Goal: Task Accomplishment & Management: Use online tool/utility

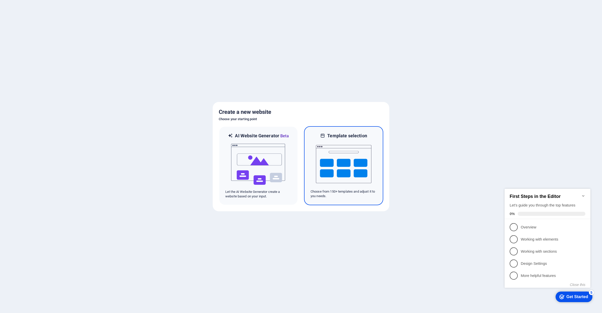
click at [336, 173] on img at bounding box center [343, 164] width 55 height 50
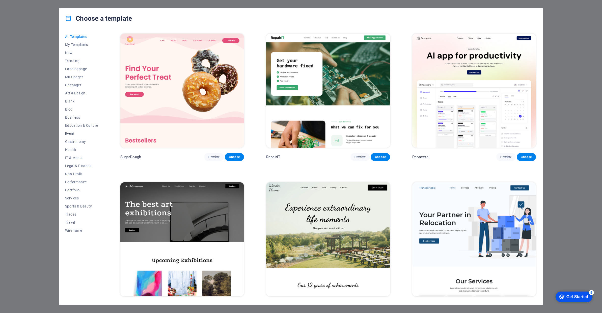
click at [71, 134] on span "Event" at bounding box center [81, 133] width 33 height 4
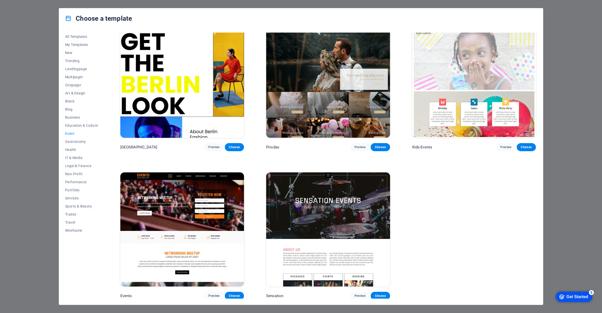
scroll to position [158, 0]
click at [381, 295] on span "Choose" at bounding box center [379, 296] width 11 height 4
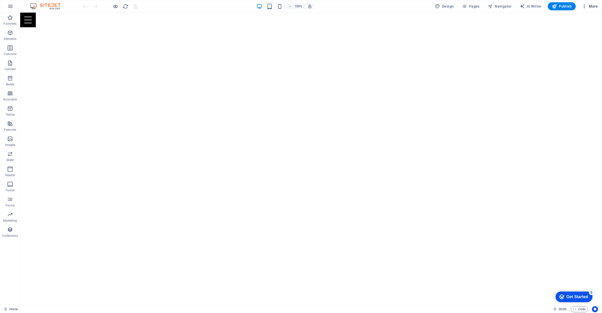
click at [596, 6] on span "More" at bounding box center [589, 6] width 16 height 5
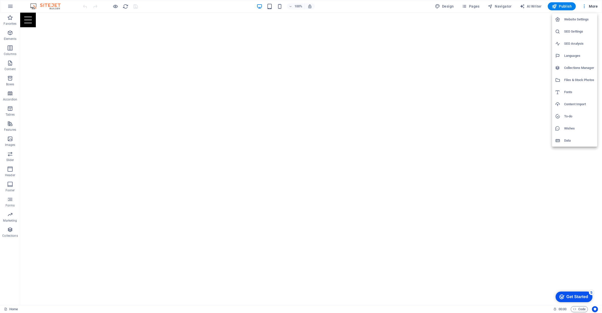
click at [10, 80] on div at bounding box center [301, 156] width 602 height 313
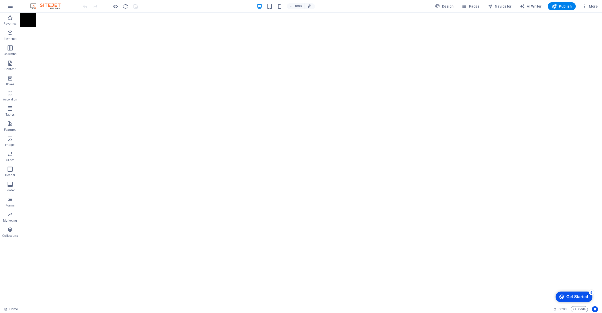
click at [10, 80] on icon "button" at bounding box center [10, 78] width 6 height 6
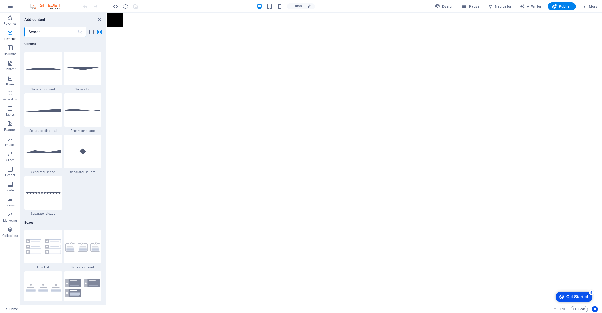
scroll to position [1391, 0]
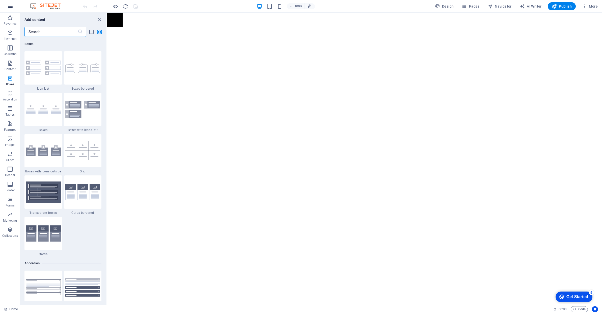
click at [11, 6] on icon "button" at bounding box center [10, 6] width 6 height 6
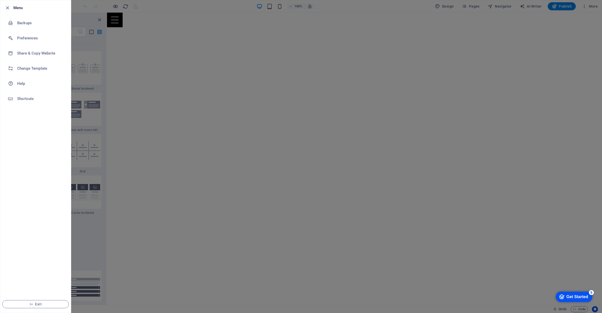
click at [11, 6] on div at bounding box center [8, 8] width 9 height 6
click at [7, 9] on icon "button" at bounding box center [8, 8] width 6 height 6
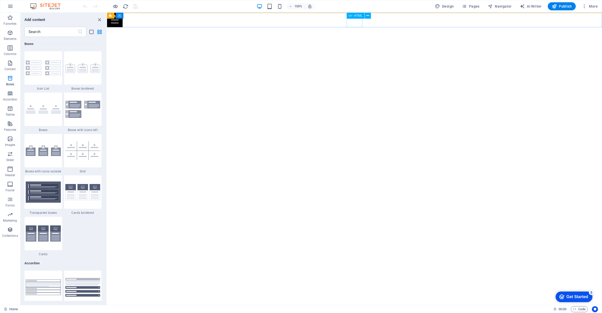
click at [353, 23] on div at bounding box center [354, 20] width 495 height 15
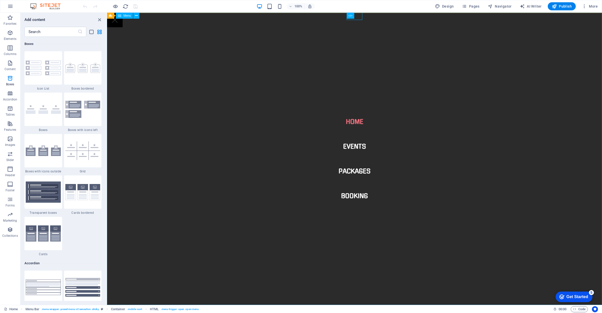
click at [353, 23] on nav "Home Events Packages Booking" at bounding box center [354, 159] width 495 height 292
click at [224, 6] on div "100% Design Pages Navigator AI Writer Publish More" at bounding box center [340, 6] width 517 height 8
click at [265, 103] on nav "Home Events Packages Booking" at bounding box center [354, 159] width 495 height 292
click at [111, 16] on icon at bounding box center [110, 16] width 3 height 6
click at [356, 147] on nav "Home Events Packages Booking" at bounding box center [354, 159] width 495 height 292
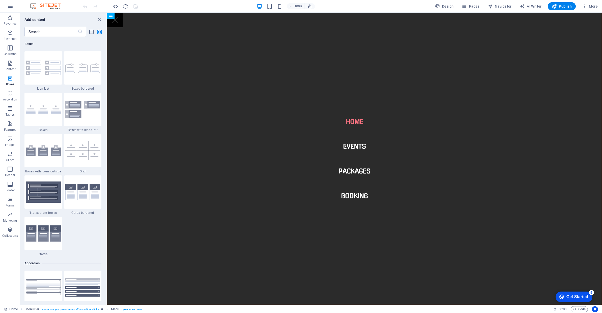
click at [356, 147] on nav "Home Events Packages Booking" at bounding box center [354, 159] width 495 height 292
click at [273, 148] on nav "Home Events Packages Booking" at bounding box center [354, 159] width 495 height 292
click at [11, 32] on icon "button" at bounding box center [10, 33] width 6 height 6
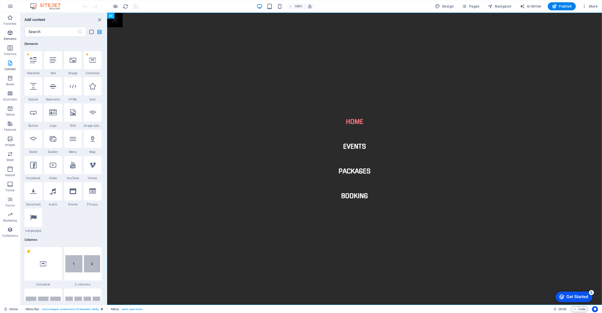
scroll to position [54, 0]
click at [444, 7] on span "Design" at bounding box center [444, 6] width 19 height 5
select select "px"
select select "400"
select select "px"
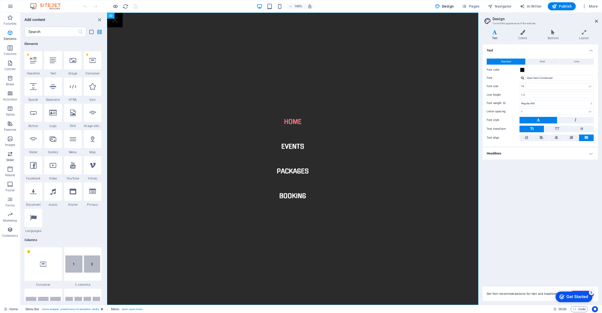
click at [12, 156] on icon "button" at bounding box center [10, 154] width 6 height 6
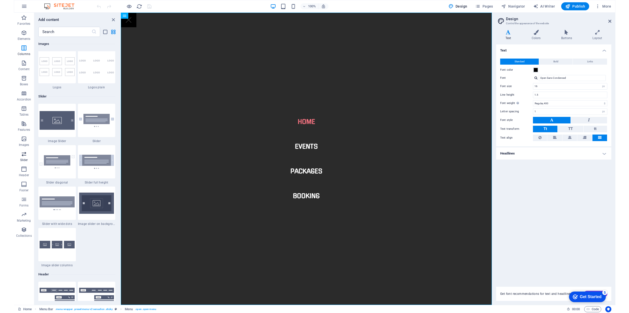
scroll to position [2859, 0]
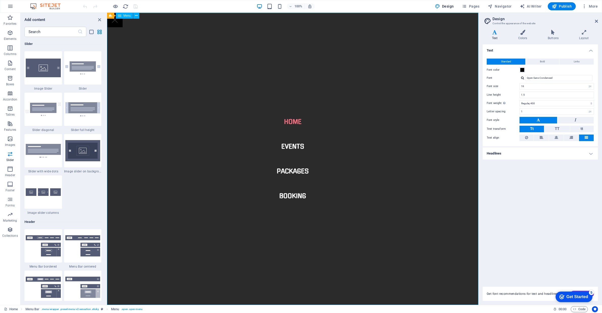
click at [217, 83] on nav "Home Events Packages Booking" at bounding box center [292, 159] width 371 height 292
click at [128, 16] on span "Menu" at bounding box center [127, 15] width 8 height 3
click at [137, 16] on icon at bounding box center [136, 15] width 3 height 5
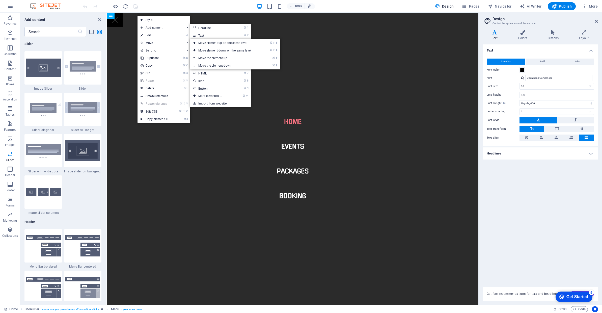
click at [285, 84] on nav "Home Events Packages Booking" at bounding box center [292, 159] width 371 height 292
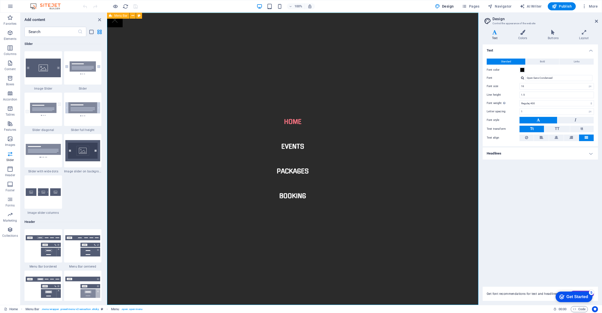
click at [111, 16] on icon at bounding box center [110, 16] width 3 height 6
click at [115, 16] on span "Menu Bar" at bounding box center [120, 15] width 13 height 3
click at [132, 16] on icon at bounding box center [132, 15] width 3 height 5
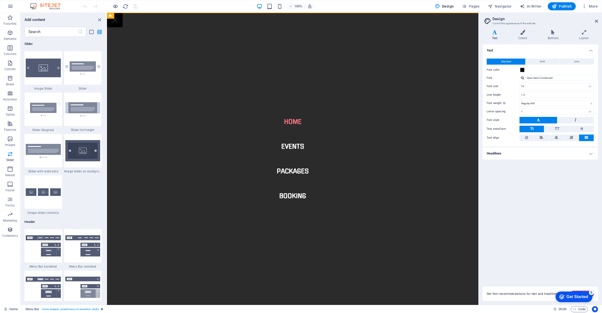
click at [344, 94] on nav "Home Events Packages Booking" at bounding box center [292, 159] width 371 height 292
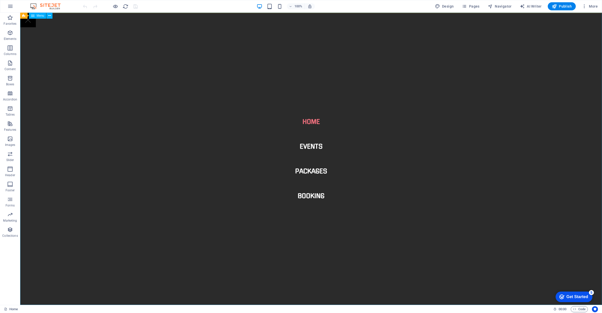
click at [133, 85] on nav "Home Events Packages Booking" at bounding box center [310, 159] width 581 height 292
click at [313, 17] on span "HTML" at bounding box center [315, 15] width 8 height 3
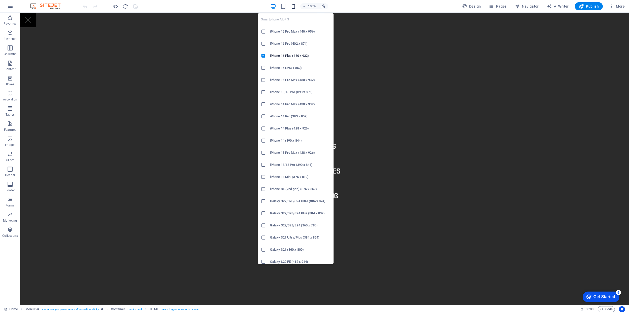
click at [294, 7] on icon "button" at bounding box center [293, 7] width 6 height 6
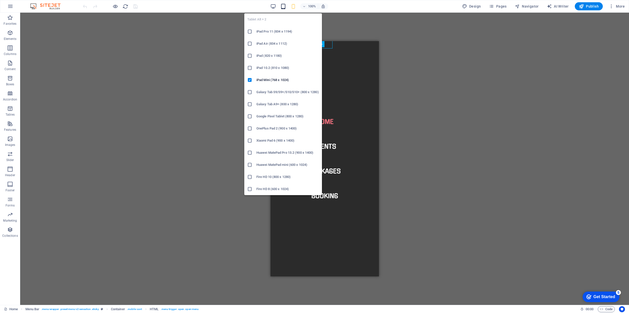
click at [282, 7] on icon "button" at bounding box center [283, 7] width 6 height 6
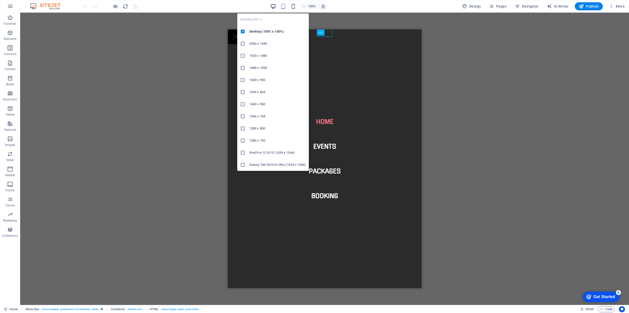
click at [275, 7] on icon "button" at bounding box center [273, 7] width 6 height 6
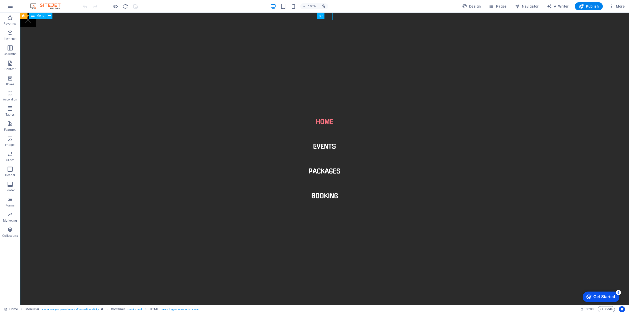
click at [156, 20] on nav "Home Events Packages Booking" at bounding box center [324, 159] width 609 height 292
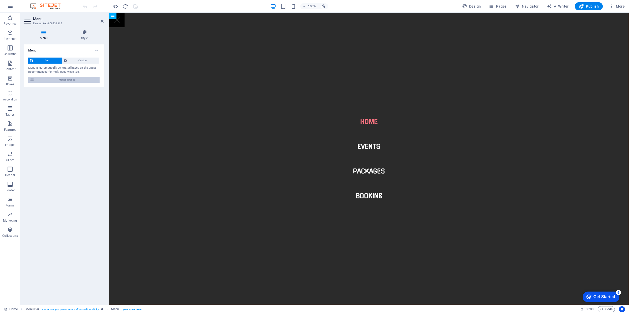
click at [65, 80] on span "Manage pages" at bounding box center [67, 80] width 62 height 6
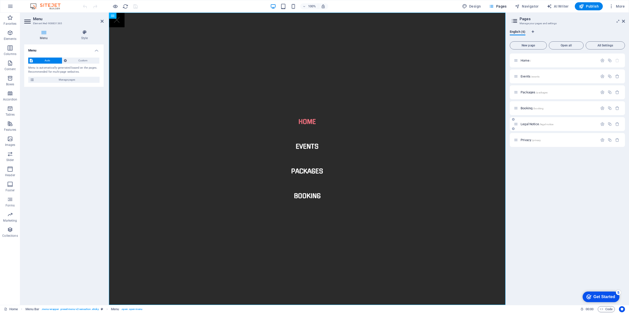
click at [539, 126] on div "Legal Notice /legal-notice" at bounding box center [556, 124] width 84 height 6
click at [535, 123] on span "Legal Notice /legal-notice" at bounding box center [537, 124] width 33 height 4
click at [535, 123] on div "Legal Notice /legal-notice" at bounding box center [567, 124] width 115 height 14
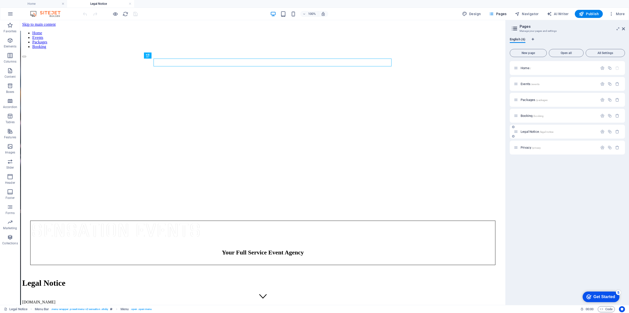
scroll to position [0, 0]
click at [552, 67] on p "Home /" at bounding box center [559, 67] width 76 height 3
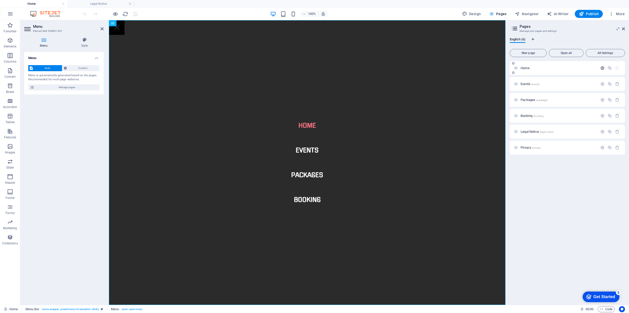
click at [601, 68] on icon "button" at bounding box center [602, 68] width 4 height 4
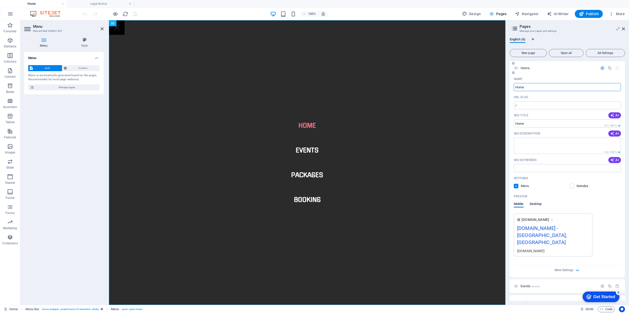
click at [535, 204] on span "Desktop" at bounding box center [536, 204] width 12 height 7
click at [519, 203] on span "Mobile" at bounding box center [519, 204] width 10 height 7
click at [36, 14] on img at bounding box center [48, 14] width 38 height 6
click at [467, 14] on icon "button" at bounding box center [464, 13] width 5 height 5
select select "px"
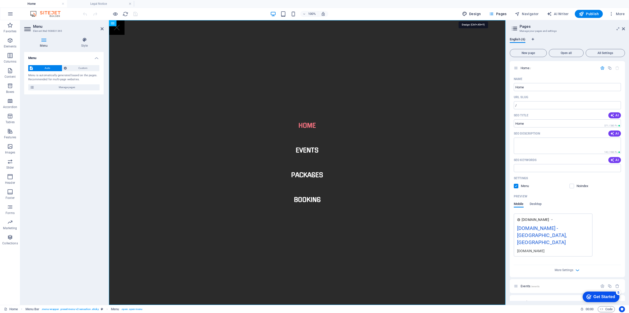
select select "400"
select select "px"
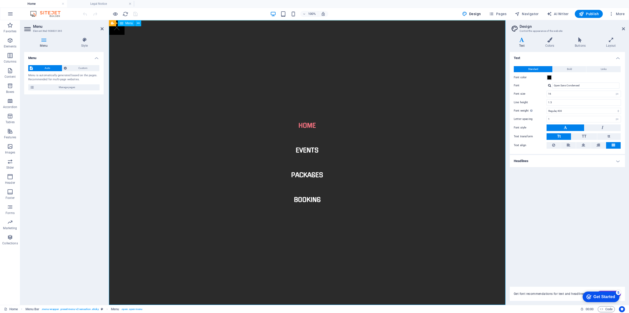
click at [219, 69] on nav "Home Events Packages Booking" at bounding box center [307, 162] width 397 height 284
click at [112, 94] on nav "Home Events Packages Booking" at bounding box center [307, 162] width 397 height 284
click at [601, 44] on h4 "Layout" at bounding box center [611, 42] width 28 height 11
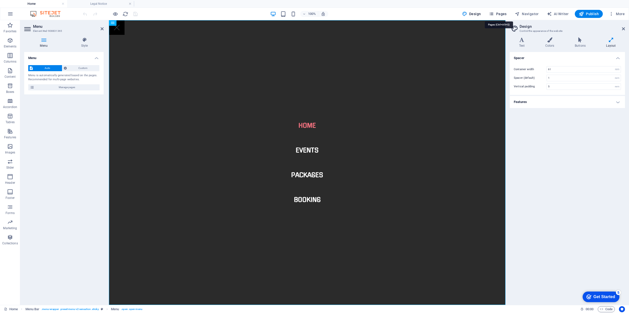
click at [505, 15] on span "Pages" at bounding box center [498, 13] width 18 height 5
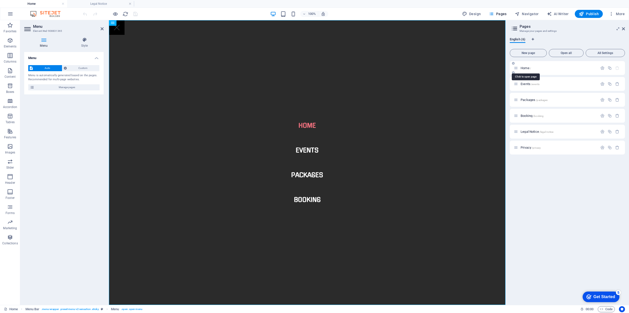
click at [524, 68] on span "Home /" at bounding box center [526, 68] width 10 height 4
click at [524, 67] on span "Home /" at bounding box center [526, 68] width 10 height 4
click at [601, 70] on icon "button" at bounding box center [602, 68] width 4 height 4
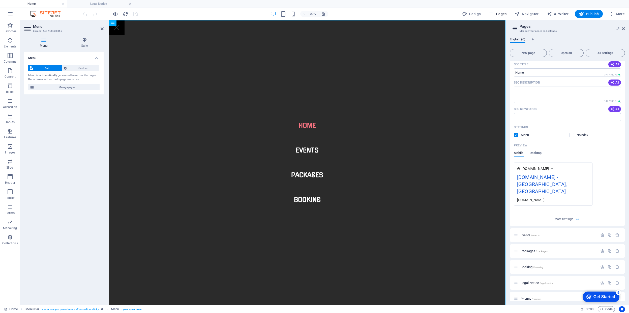
scroll to position [51, 0]
click at [575, 216] on icon "button" at bounding box center [578, 219] width 6 height 6
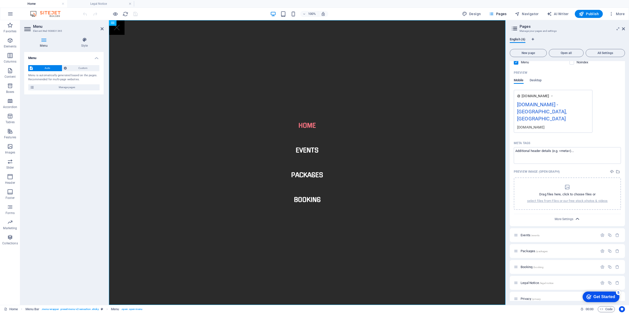
scroll to position [123, 0]
click at [193, 154] on nav "Home Events Packages Booking" at bounding box center [307, 162] width 397 height 284
click at [139, 22] on icon at bounding box center [138, 22] width 3 height 5
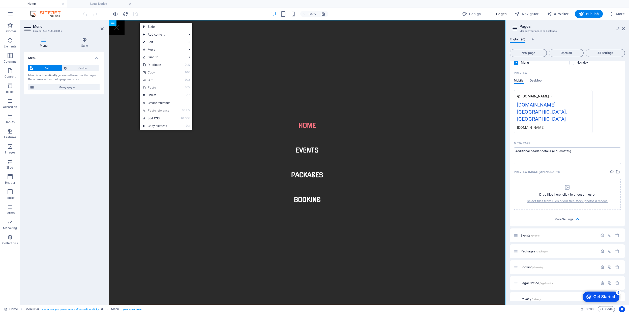
click at [59, 115] on div "Menu Auto Custom Menu is automatically generated based on the pages. Recommende…" at bounding box center [63, 176] width 79 height 249
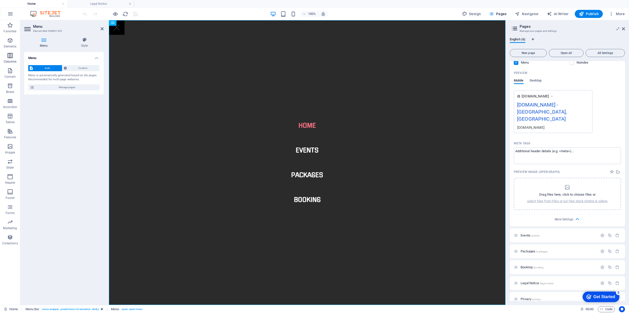
click at [13, 59] on span "Columns" at bounding box center [10, 58] width 20 height 12
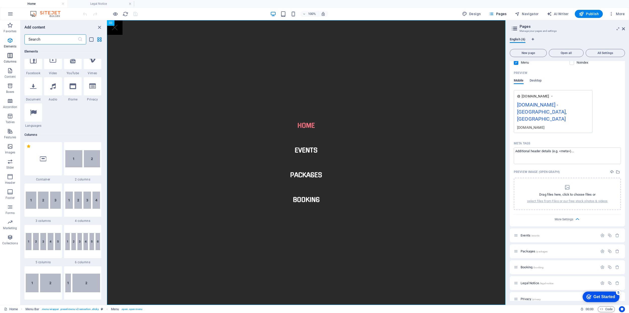
scroll to position [250, 0]
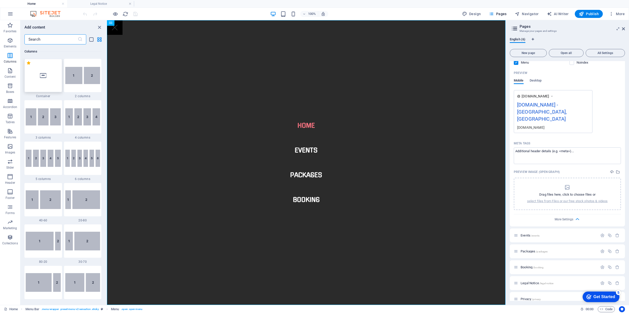
click at [31, 87] on div at bounding box center [43, 75] width 38 height 33
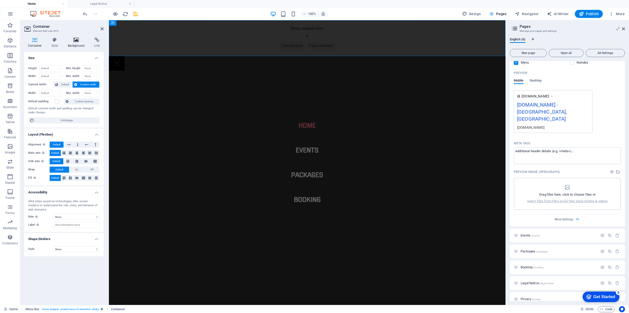
click at [74, 41] on icon at bounding box center [76, 39] width 24 height 5
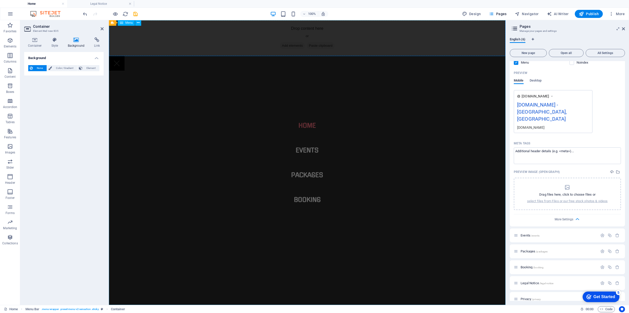
click at [200, 108] on nav "Home Events Packages Booking" at bounding box center [307, 162] width 397 height 284
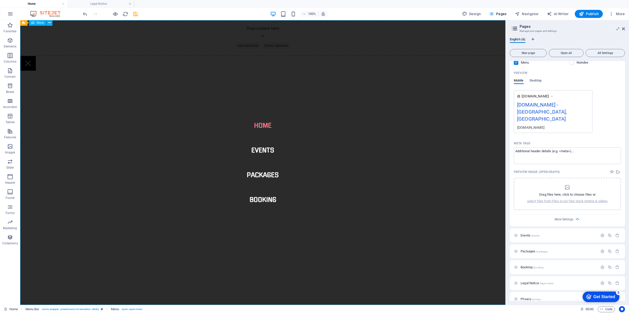
click at [200, 108] on nav "Home Events Packages Booking" at bounding box center [262, 162] width 485 height 284
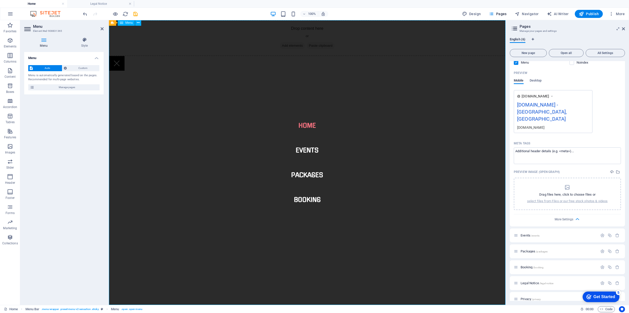
click at [111, 134] on nav "Home Events Packages Booking" at bounding box center [307, 162] width 397 height 284
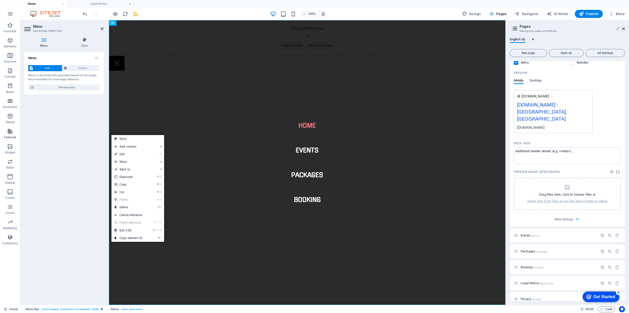
click at [12, 131] on icon "button" at bounding box center [10, 131] width 6 height 6
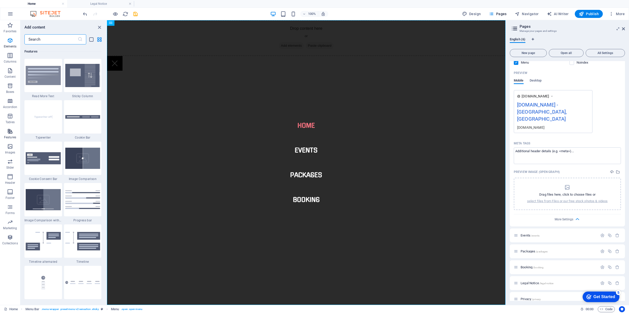
scroll to position [1966, 0]
click at [9, 150] on span "Images" at bounding box center [10, 149] width 20 height 12
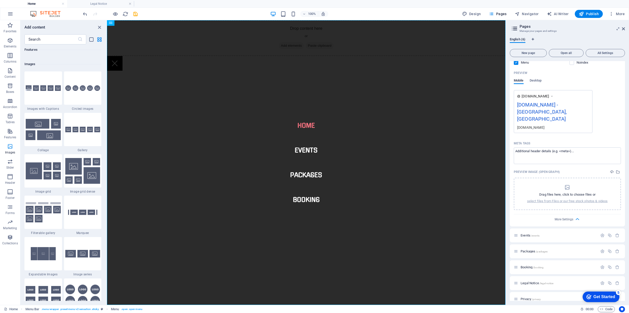
scroll to position [2557, 0]
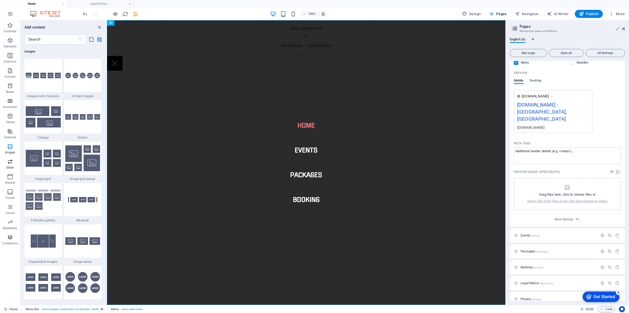
click at [11, 165] on span "Slider" at bounding box center [10, 164] width 20 height 12
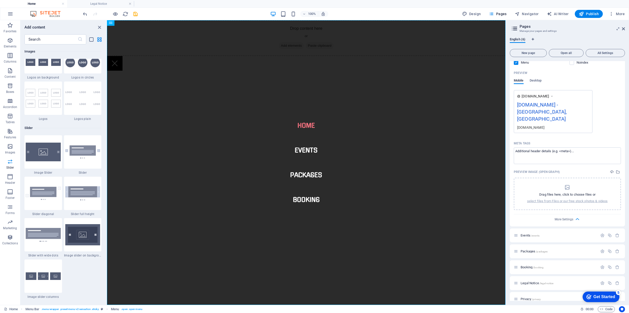
scroll to position [2859, 0]
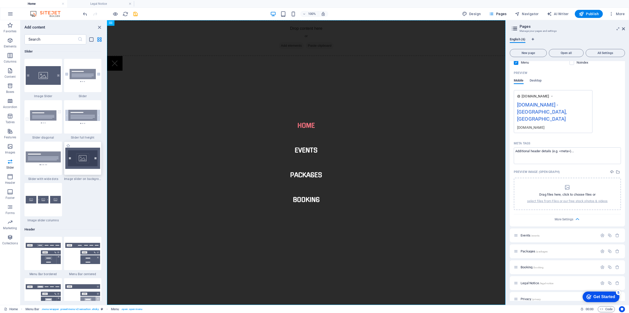
click at [80, 162] on img at bounding box center [82, 158] width 35 height 21
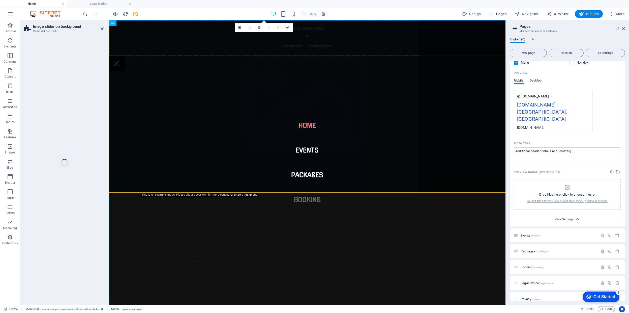
select select "rem"
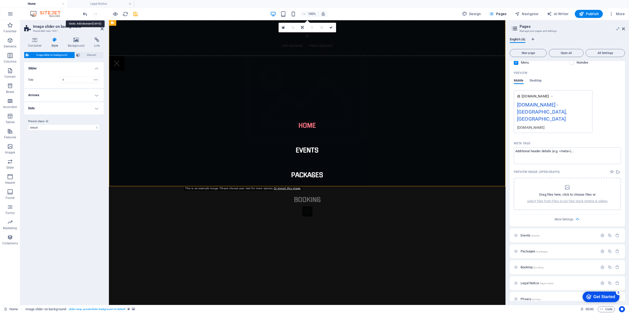
click at [85, 16] on icon "undo" at bounding box center [85, 14] width 6 height 6
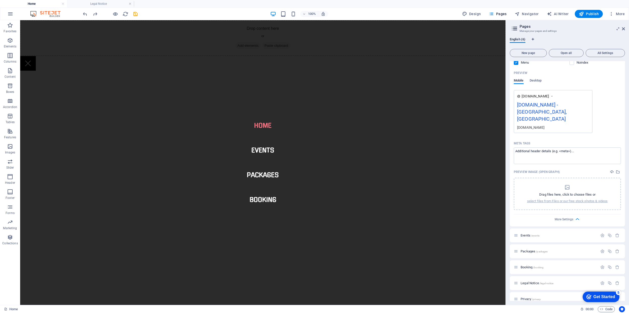
click at [121, 125] on nav "Home Events Packages Booking" at bounding box center [262, 162] width 485 height 284
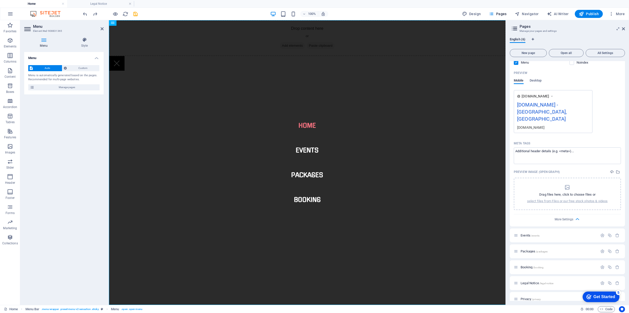
click at [121, 125] on nav "Home Events Packages Booking" at bounding box center [307, 162] width 397 height 284
click at [102, 29] on icon at bounding box center [102, 29] width 3 height 4
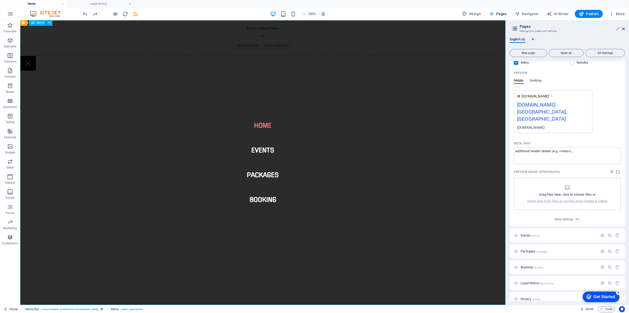
click at [161, 96] on nav "Home Events Packages Booking" at bounding box center [262, 162] width 485 height 284
click at [261, 127] on nav "Home Events Packages Booking" at bounding box center [262, 162] width 485 height 284
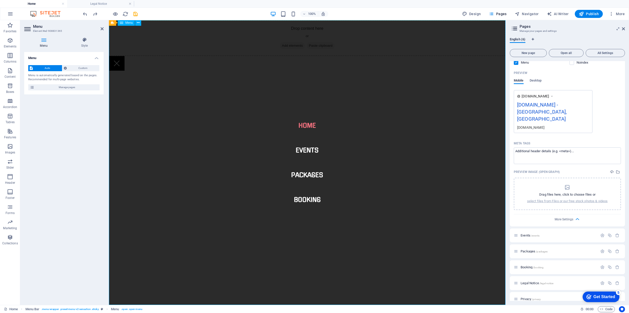
click at [165, 148] on nav "Home Events Packages Booking" at bounding box center [307, 162] width 397 height 284
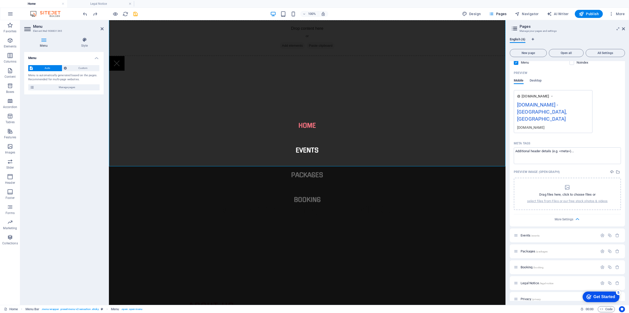
scroll to position [153, 0]
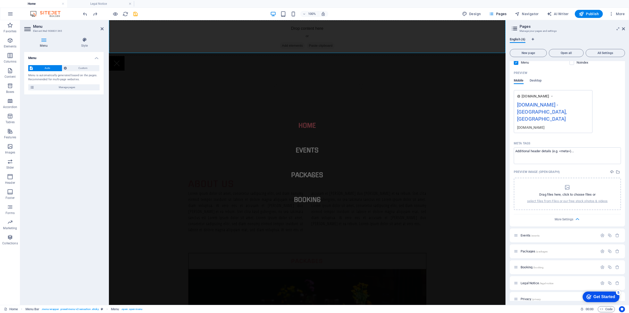
click at [165, 148] on nav "Home Events Packages Booking" at bounding box center [307, 162] width 397 height 284
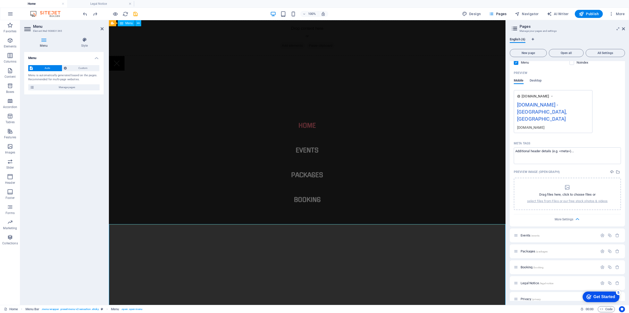
scroll to position [0, 0]
click at [165, 148] on nav "Home Events Packages Booking" at bounding box center [307, 162] width 397 height 284
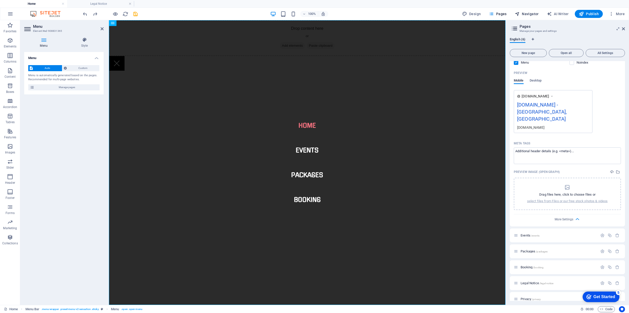
click at [525, 13] on span "Navigator" at bounding box center [527, 13] width 24 height 5
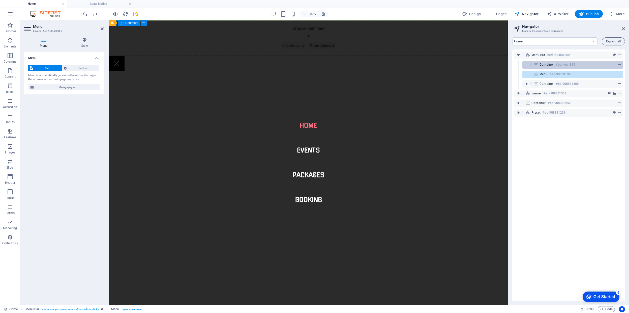
click at [544, 65] on span "Container" at bounding box center [547, 65] width 14 height 4
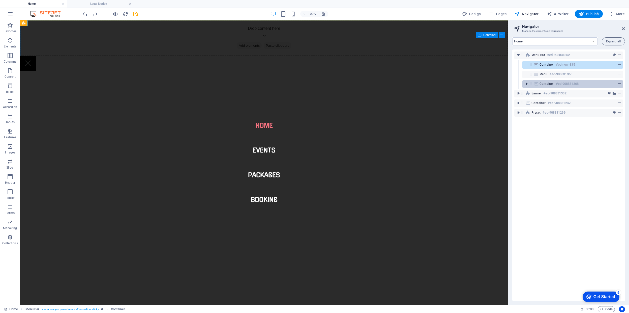
click at [527, 84] on icon "toggle-expand" at bounding box center [526, 83] width 5 height 5
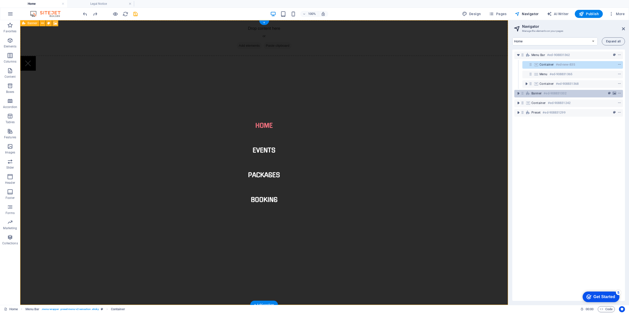
click at [524, 93] on icon at bounding box center [522, 93] width 4 height 4
click at [518, 94] on icon "toggle-expand" at bounding box center [518, 93] width 5 height 5
